Goal: Transaction & Acquisition: Purchase product/service

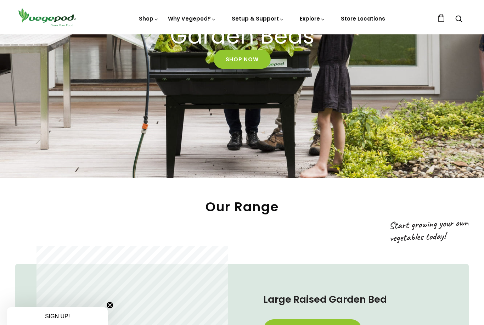
scroll to position [160, 0]
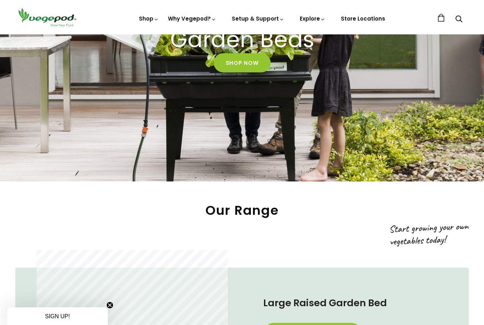
click at [251, 68] on link "Shop Now" at bounding box center [242, 62] width 57 height 19
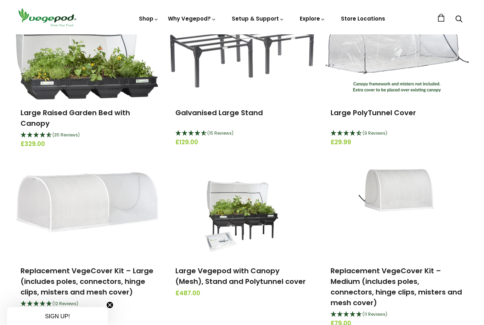
scroll to position [122, 0]
click at [266, 211] on img at bounding box center [242, 213] width 74 height 89
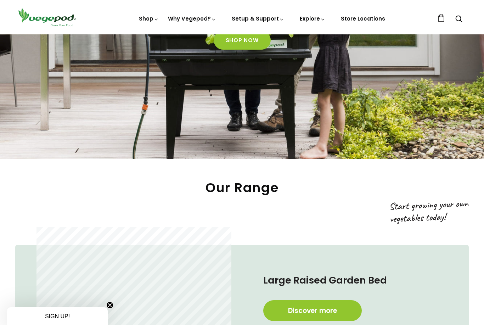
scroll to position [169, 0]
